Goal: Entertainment & Leisure: Consume media (video, audio)

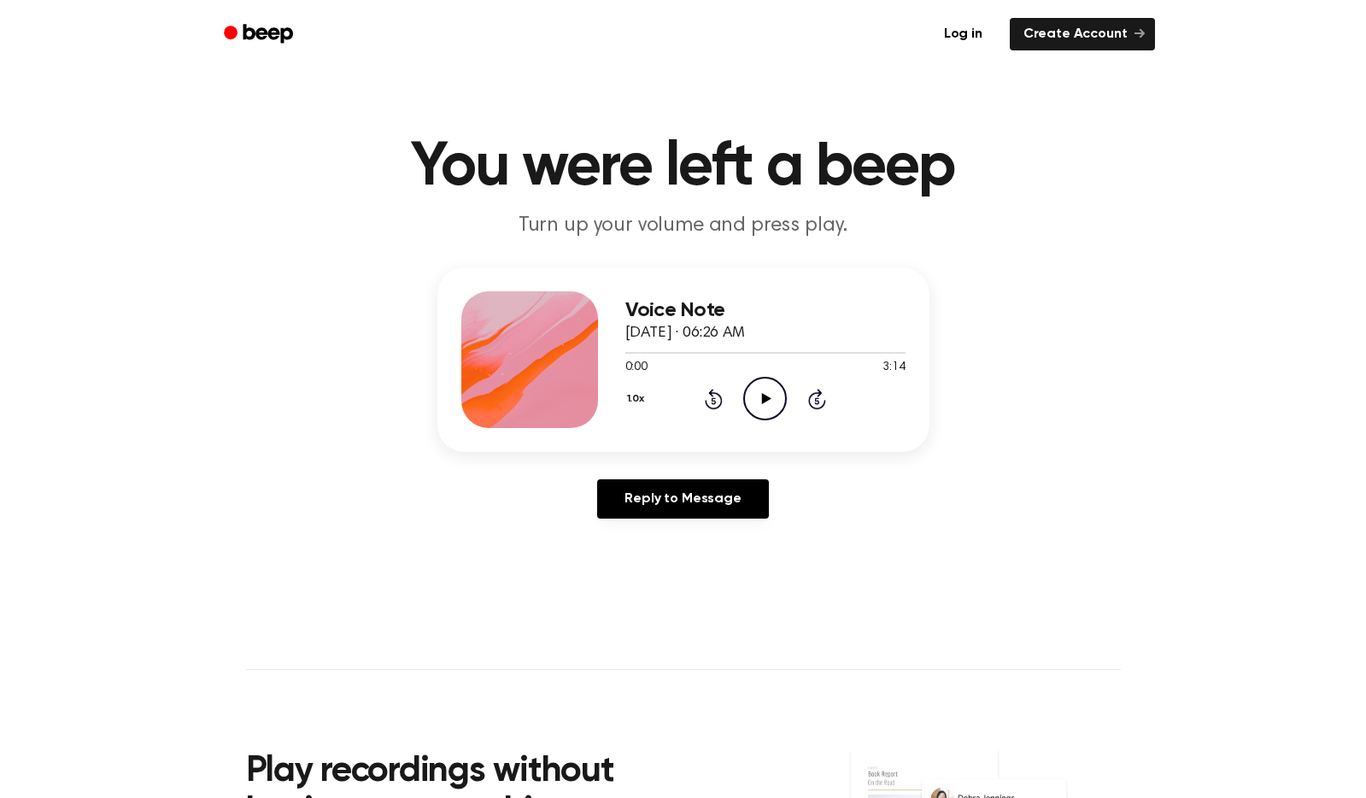
click at [770, 401] on icon "Play Audio" at bounding box center [765, 399] width 44 height 44
click at [717, 400] on icon "Rewind 5 seconds" at bounding box center [713, 399] width 19 height 22
click at [709, 401] on icon "Rewind 5 seconds" at bounding box center [713, 399] width 19 height 22
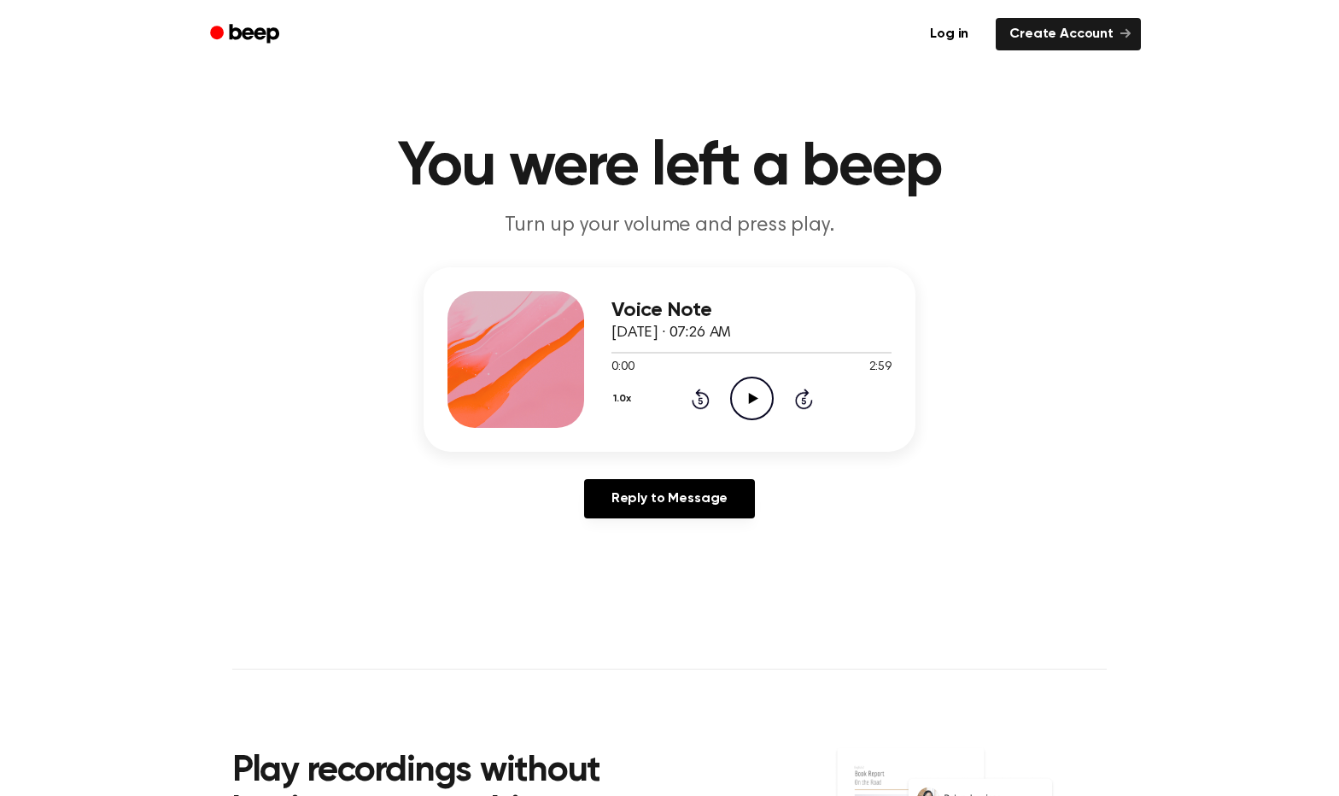
click at [758, 401] on icon "Play Audio" at bounding box center [752, 399] width 44 height 44
click at [738, 401] on icon "Play Audio" at bounding box center [752, 399] width 44 height 44
click at [744, 392] on icon "Play Audio" at bounding box center [752, 399] width 44 height 44
click at [755, 398] on icon at bounding box center [752, 398] width 8 height 11
click at [745, 398] on icon "Play Audio" at bounding box center [752, 399] width 44 height 44
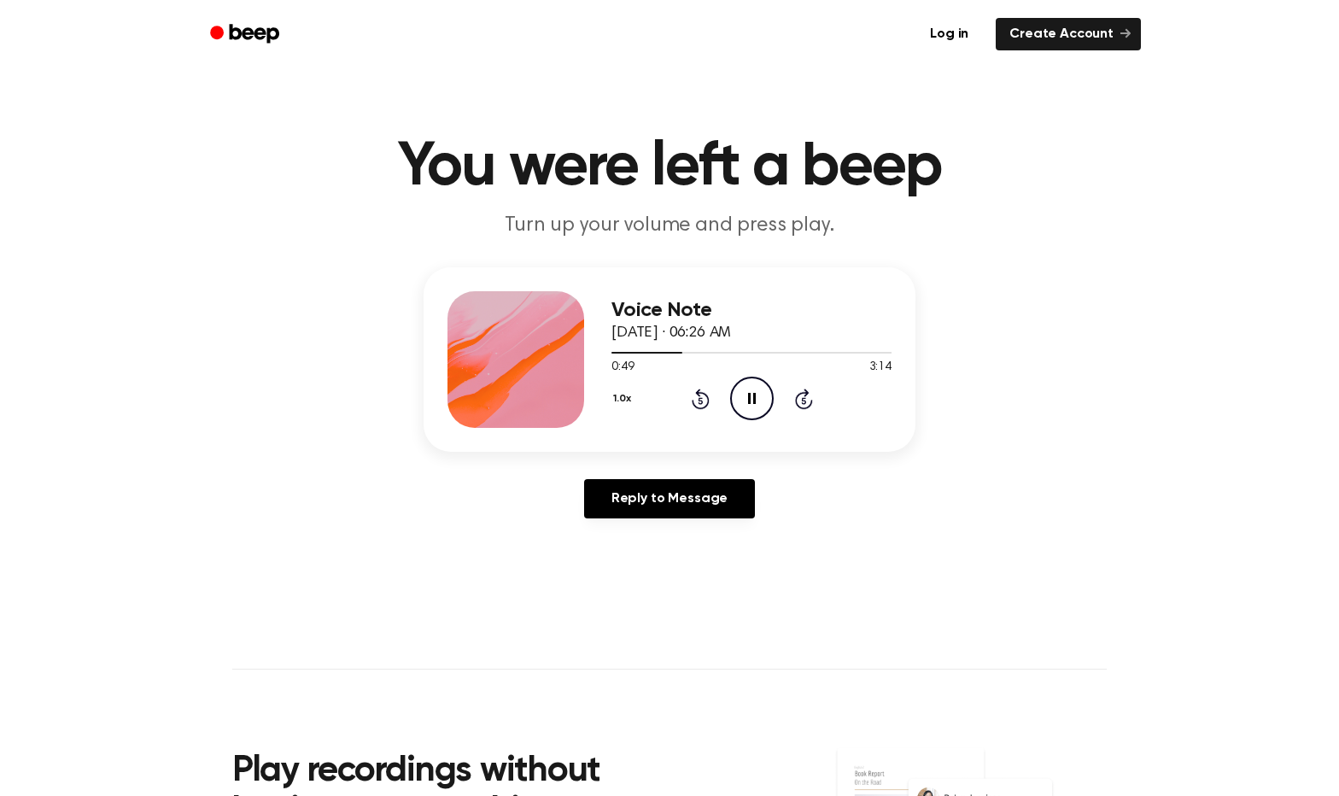
click at [753, 398] on icon at bounding box center [752, 398] width 8 height 11
drag, startPoint x: 677, startPoint y: 351, endPoint x: 573, endPoint y: 356, distance: 104.3
click at [573, 356] on div "Voice Note September 29, 2025 · 06:26 AM 0:49 3:14 Your browser does not suppor…" at bounding box center [670, 359] width 492 height 185
click at [614, 353] on div at bounding box center [647, 353] width 71 height 2
click at [747, 393] on icon "Play Audio" at bounding box center [752, 399] width 44 height 44
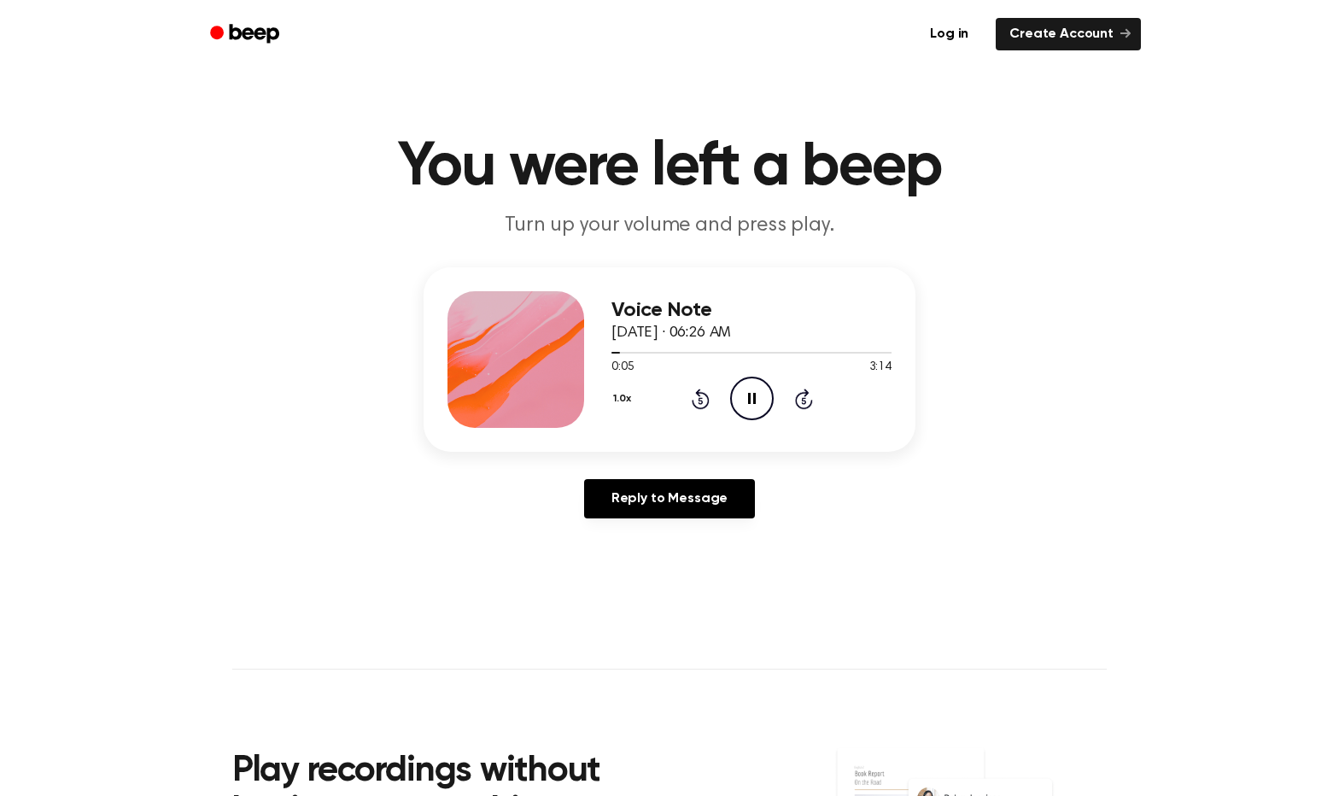
click at [759, 395] on icon "Pause Audio" at bounding box center [752, 399] width 44 height 44
